Goal: Find specific page/section: Find specific page/section

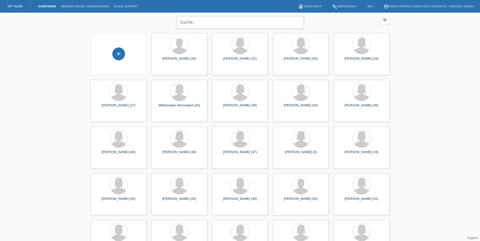
click at [198, 20] on input "text" at bounding box center [240, 22] width 126 height 12
paste input "Sejdic"
type input "Sejdic"
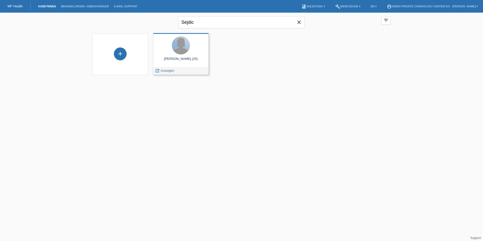
click at [184, 44] on div at bounding box center [181, 46] width 18 height 18
click at [170, 70] on span "Anzeigen" at bounding box center [168, 71] width 14 height 4
drag, startPoint x: 200, startPoint y: 20, endPoint x: 150, endPoint y: 22, distance: 50.6
click at [150, 21] on div "Sejdic close filter_list view_module Alle Kund*innen anzeigen star Markierte Ku…" at bounding box center [241, 22] width 303 height 18
paste input "Dimova"
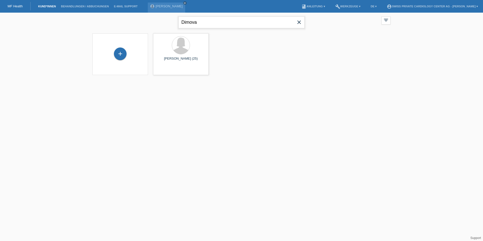
type input "Dimova"
click at [178, 45] on div at bounding box center [181, 46] width 18 height 18
click at [170, 69] on div "launch Anzeigen" at bounding box center [164, 71] width 23 height 8
click at [170, 71] on span "Anzeigen" at bounding box center [168, 71] width 14 height 4
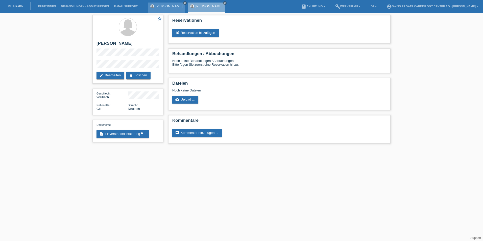
click at [184, 3] on icon "close" at bounding box center [185, 3] width 3 height 3
drag, startPoint x: 182, startPoint y: 3, endPoint x: 171, endPoint y: 4, distance: 10.6
click at [184, 3] on icon "close" at bounding box center [185, 3] width 3 height 3
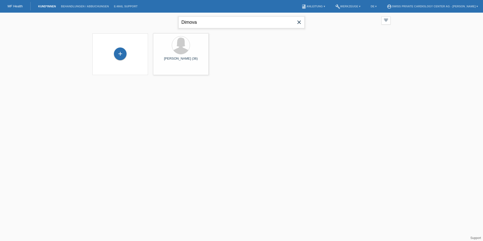
drag, startPoint x: 194, startPoint y: 24, endPoint x: 157, endPoint y: 23, distance: 37.4
click at [157, 23] on div "Dimova close filter_list view_module Alle Kund*innen anzeigen star Markierte Ku…" at bounding box center [241, 22] width 303 height 18
paste input "Bütler"
type input "Bütler"
